Goal: Task Accomplishment & Management: Manage account settings

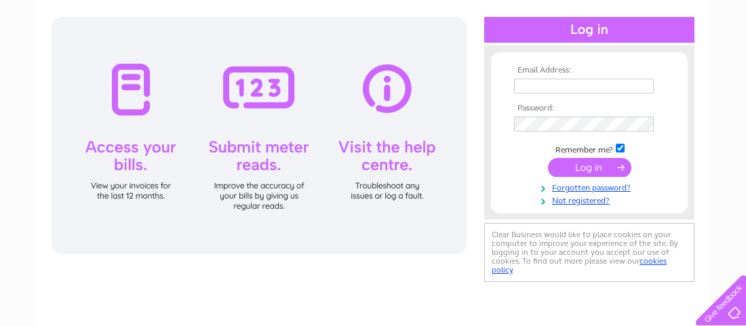
type input "expreSshomeimprovements747458@gmail.com"
click at [565, 167] on input "submit" at bounding box center [589, 167] width 83 height 19
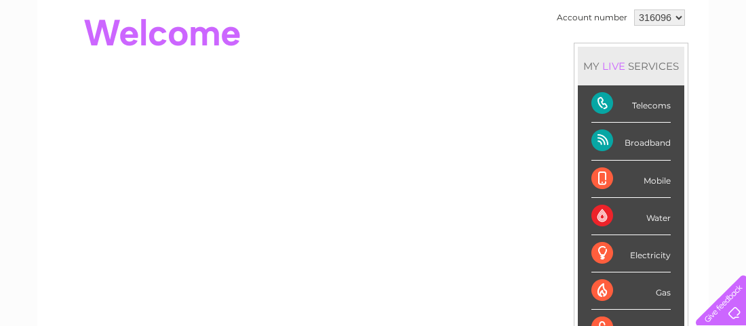
scroll to position [68, 0]
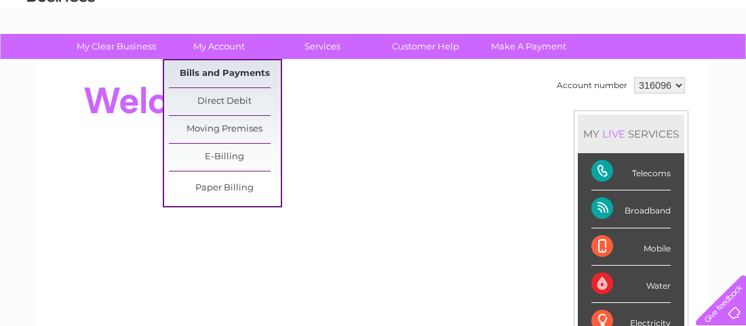
click at [220, 69] on link "Bills and Payments" at bounding box center [225, 73] width 112 height 27
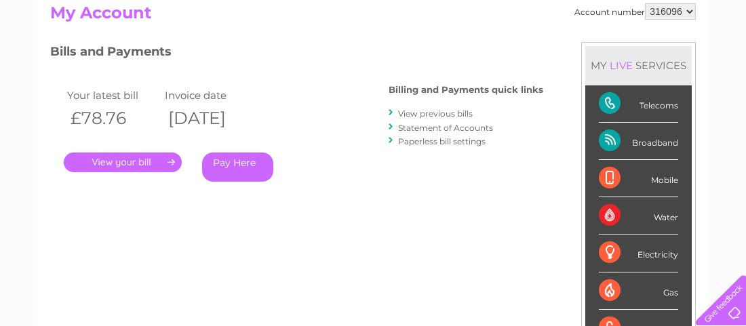
scroll to position [136, 0]
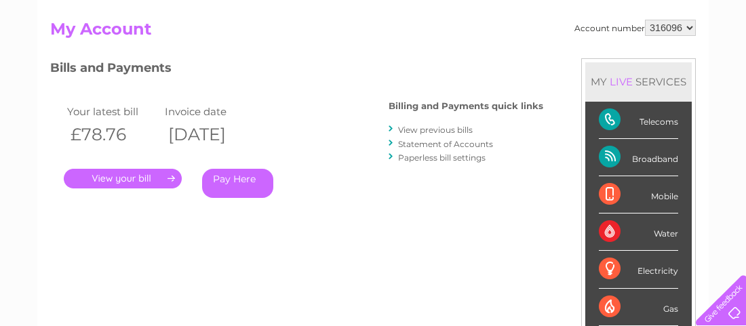
click at [148, 183] on link "." at bounding box center [123, 179] width 118 height 20
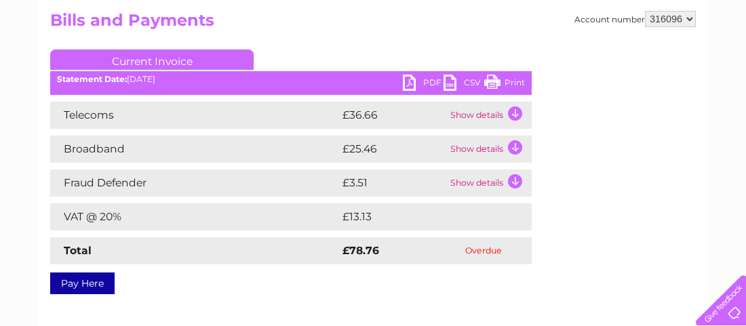
scroll to position [68, 0]
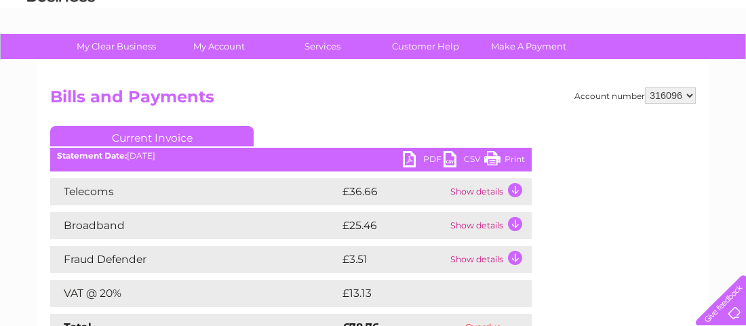
click at [151, 138] on link "Current Invoice" at bounding box center [151, 136] width 203 height 20
click at [420, 159] on link "PDF" at bounding box center [423, 161] width 41 height 20
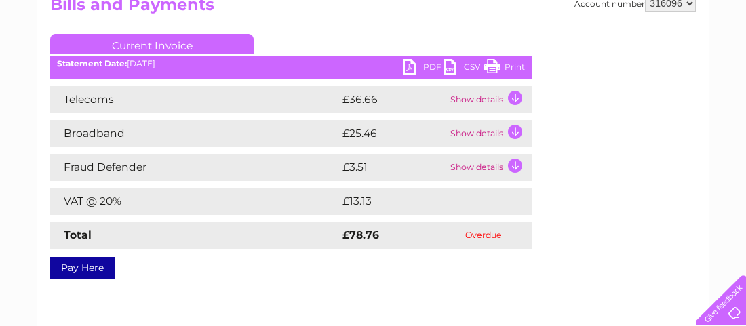
scroll to position [136, 0]
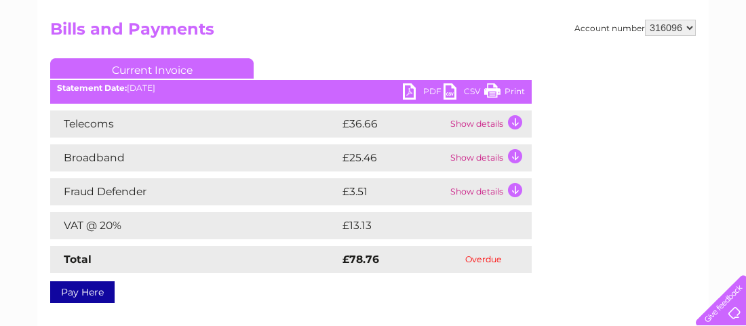
click at [445, 36] on h2 "Bills and Payments" at bounding box center [372, 33] width 645 height 26
